Goal: Find specific page/section: Find specific page/section

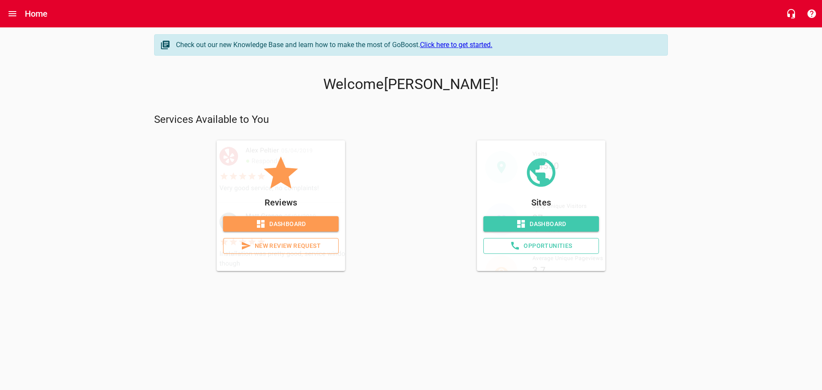
click at [543, 226] on span "Dashboard" at bounding box center [541, 224] width 102 height 11
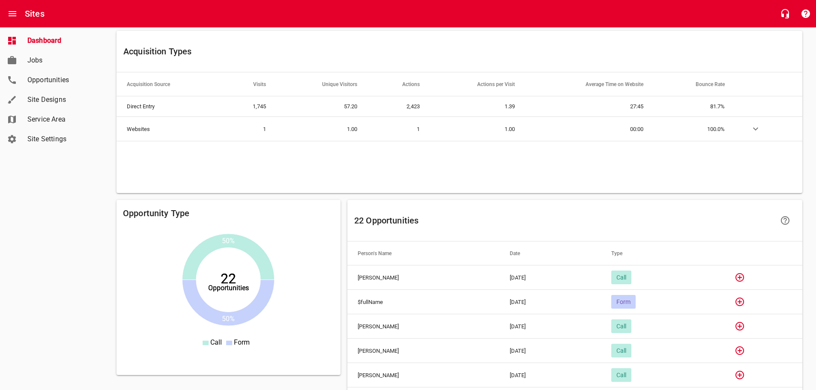
scroll to position [557, 0]
